Goal: Find contact information: Obtain details needed to contact an individual or organization

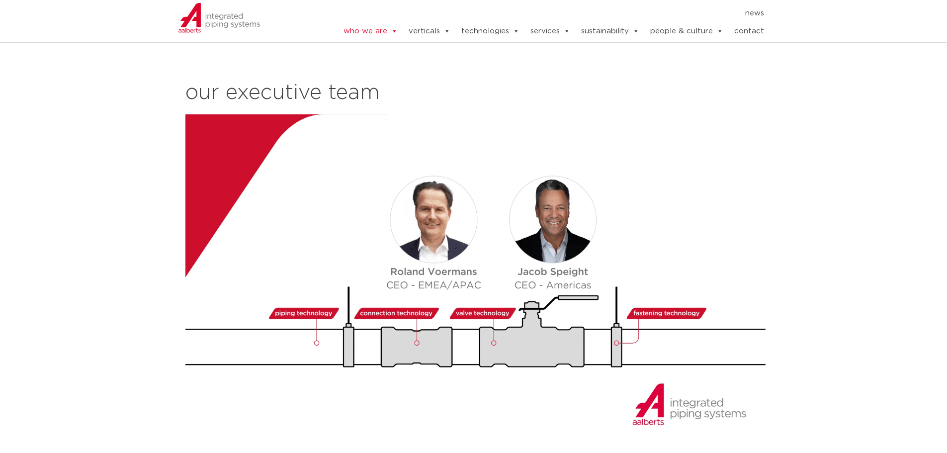
scroll to position [1044, 0]
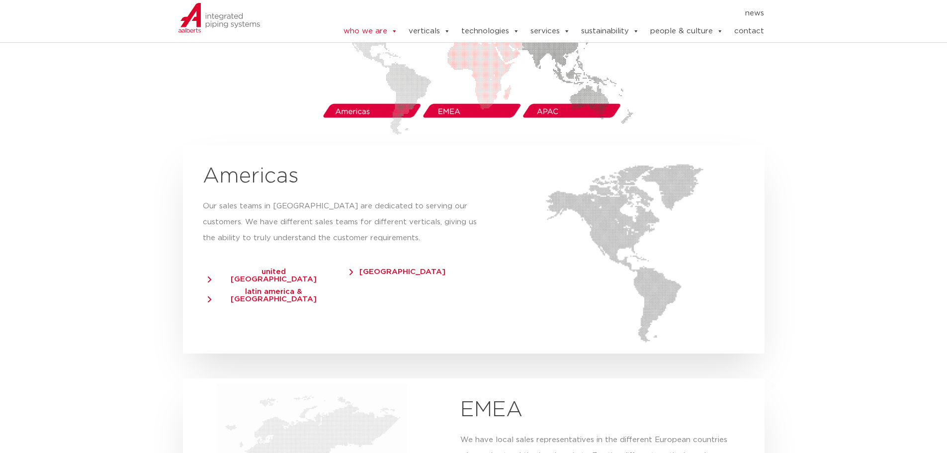
click at [179, 273] on div "our regions IPS UK Lorum ipsum dolor sit amet, consecteur adipiscing elit nulla…" at bounding box center [474, 416] width 592 height 1109
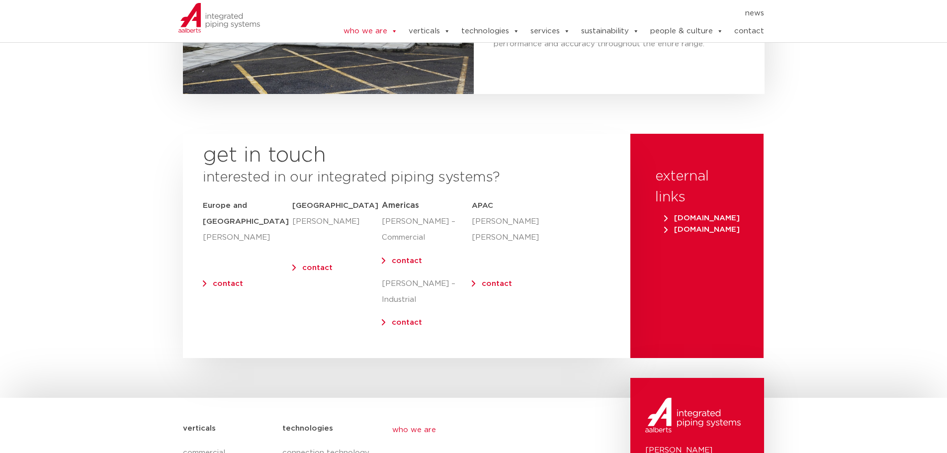
scroll to position [3920, 0]
click at [414, 258] on link "contact" at bounding box center [407, 261] width 30 height 7
click at [741, 27] on link "contact" at bounding box center [749, 31] width 30 height 20
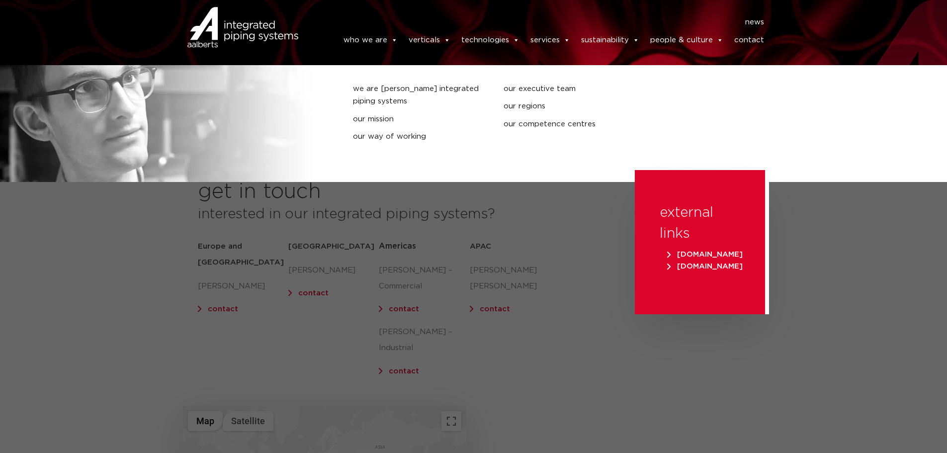
click at [383, 42] on link "who we are" at bounding box center [371, 40] width 54 height 20
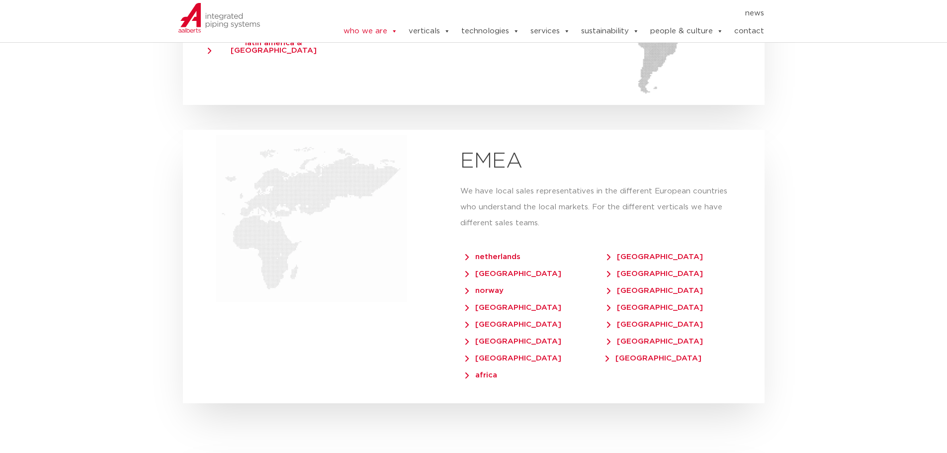
scroll to position [1740, 0]
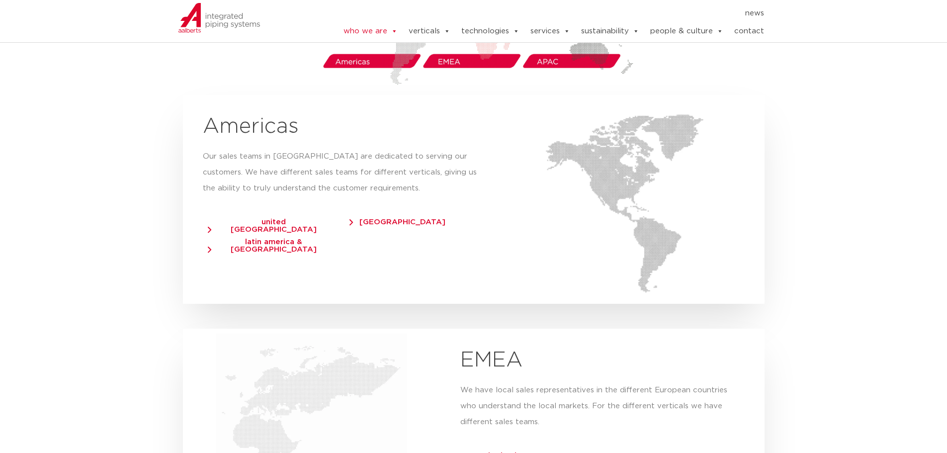
click at [245, 218] on span "united states of america" at bounding box center [269, 225] width 122 height 15
